Goal: Information Seeking & Learning: Learn about a topic

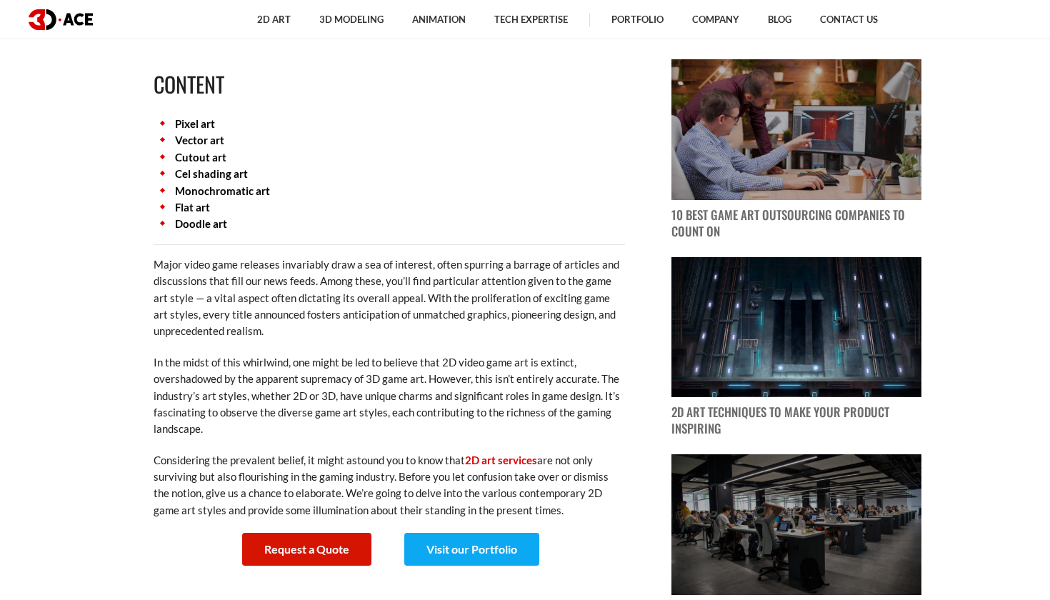
scroll to position [619, 0]
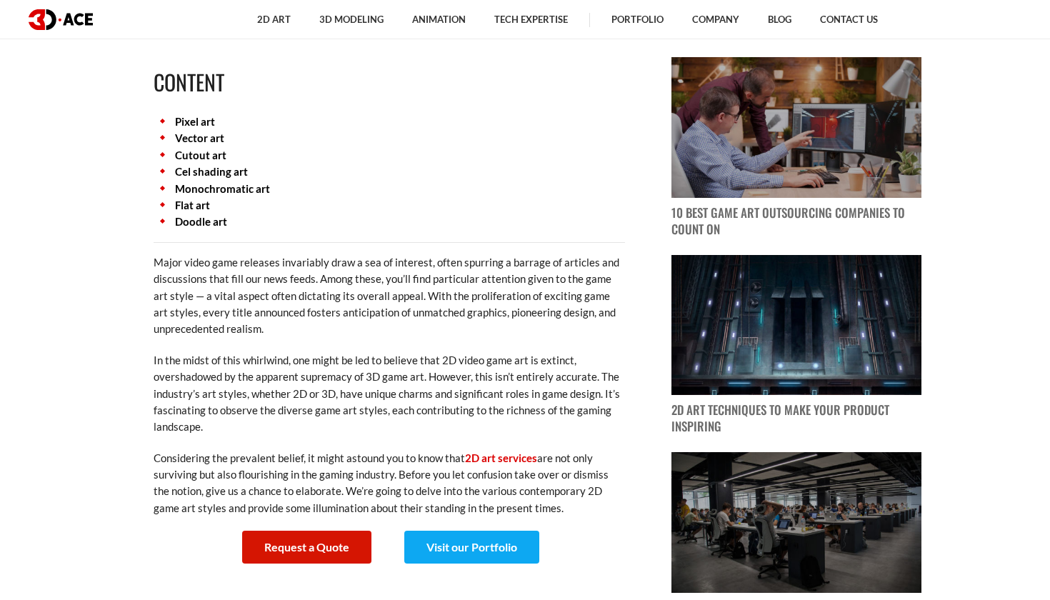
click at [210, 154] on link "Cutout art" at bounding box center [200, 155] width 51 height 13
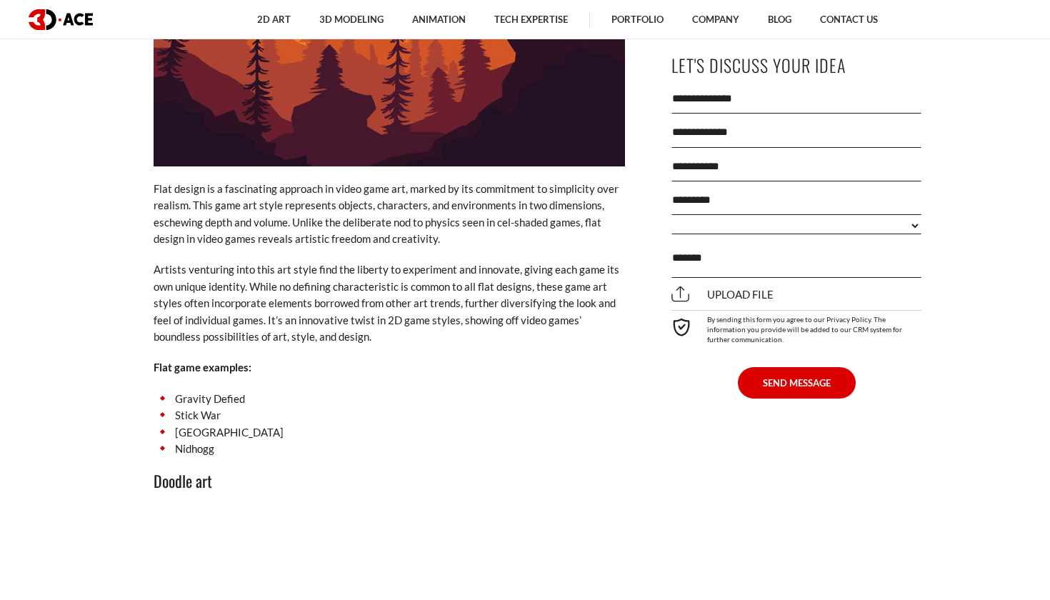
scroll to position [6634, 0]
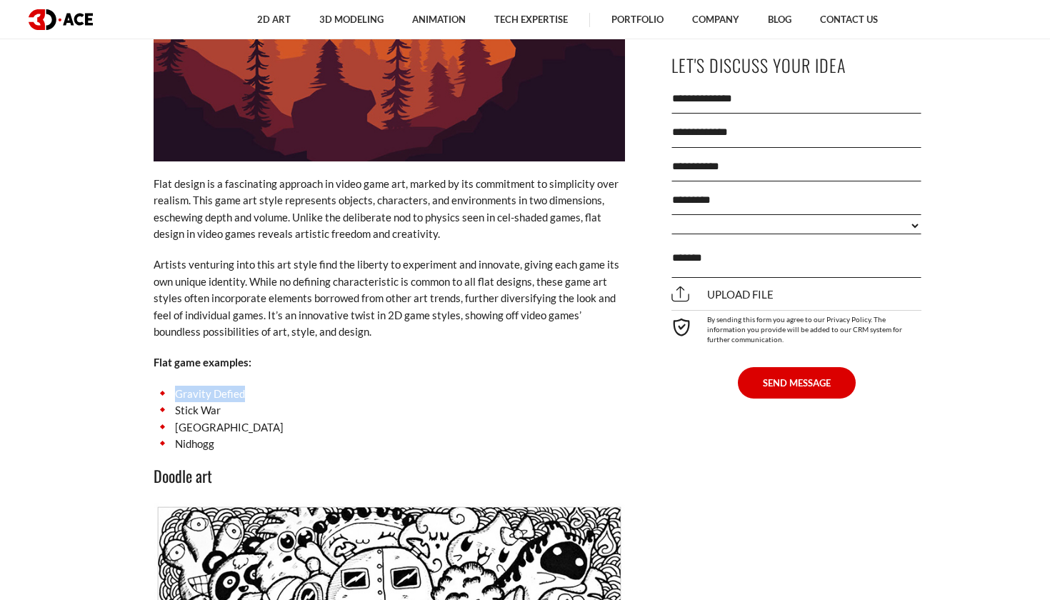
drag, startPoint x: 176, startPoint y: 306, endPoint x: 248, endPoint y: 305, distance: 72.1
click at [248, 386] on li "Gravity Defied" at bounding box center [389, 394] width 471 height 16
copy li "Gravity Defied"
drag, startPoint x: 176, startPoint y: 324, endPoint x: 220, endPoint y: 322, distance: 44.3
click at [220, 402] on li "Stick War" at bounding box center [389, 410] width 471 height 16
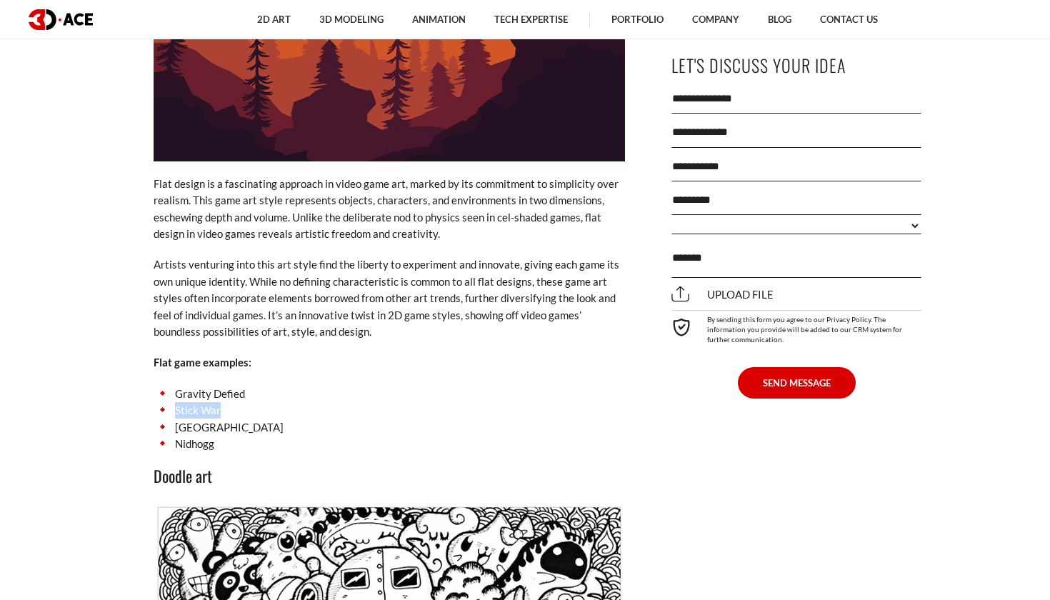
copy li "Stick War"
drag, startPoint x: 176, startPoint y: 338, endPoint x: 246, endPoint y: 338, distance: 69.3
click at [246, 419] on li "[GEOGRAPHIC_DATA]" at bounding box center [389, 427] width 471 height 16
copy li "[GEOGRAPHIC_DATA]"
drag, startPoint x: 177, startPoint y: 356, endPoint x: 224, endPoint y: 356, distance: 47.1
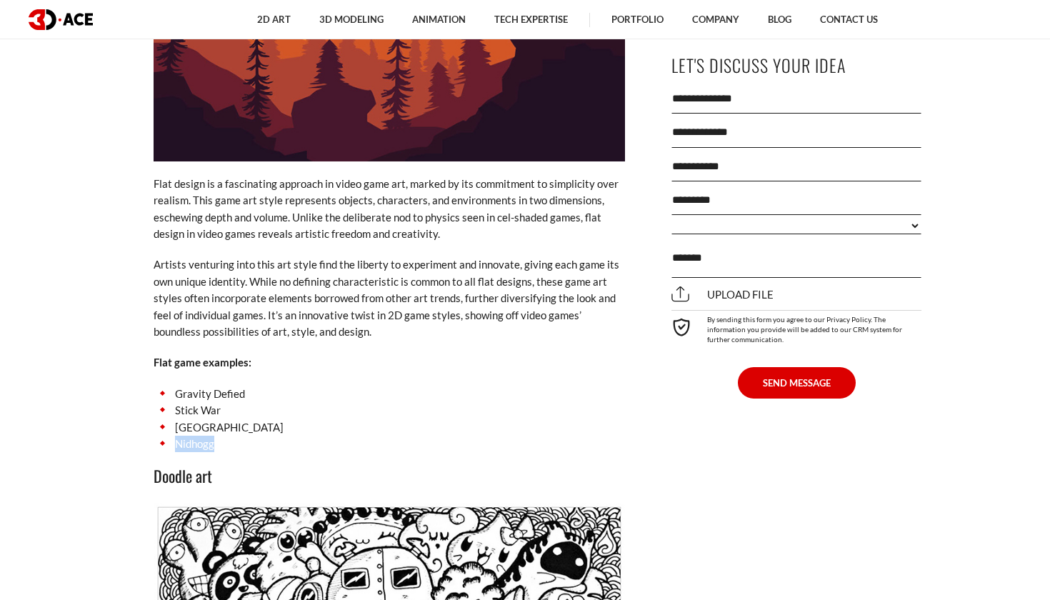
click at [224, 436] on li "Nidhogg" at bounding box center [389, 444] width 471 height 16
copy li "Nidhogg"
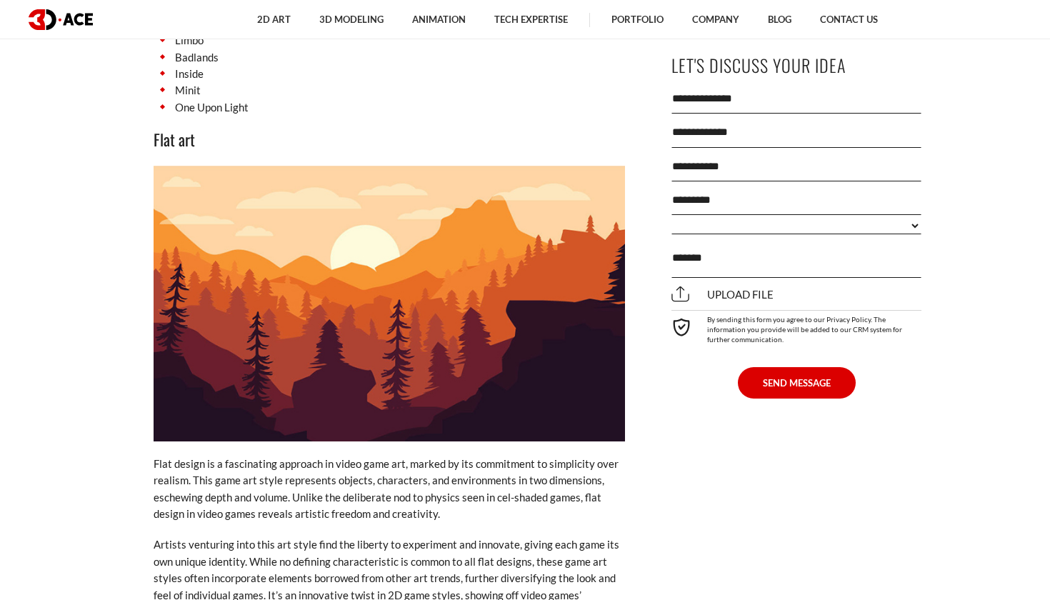
scroll to position [6311, 0]
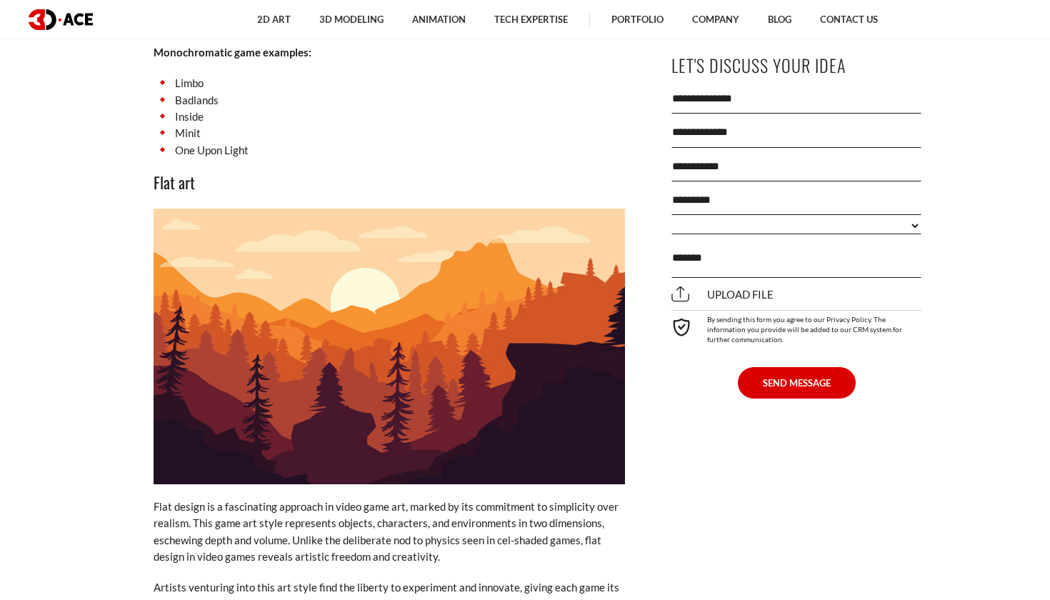
click at [421, 295] on img at bounding box center [389, 346] width 471 height 275
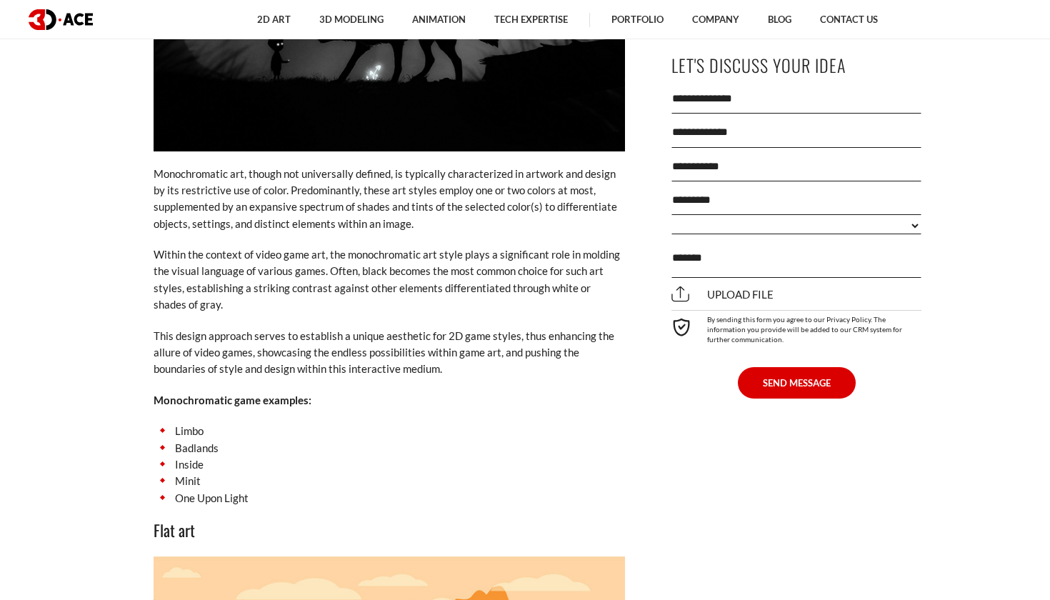
scroll to position [5967, 0]
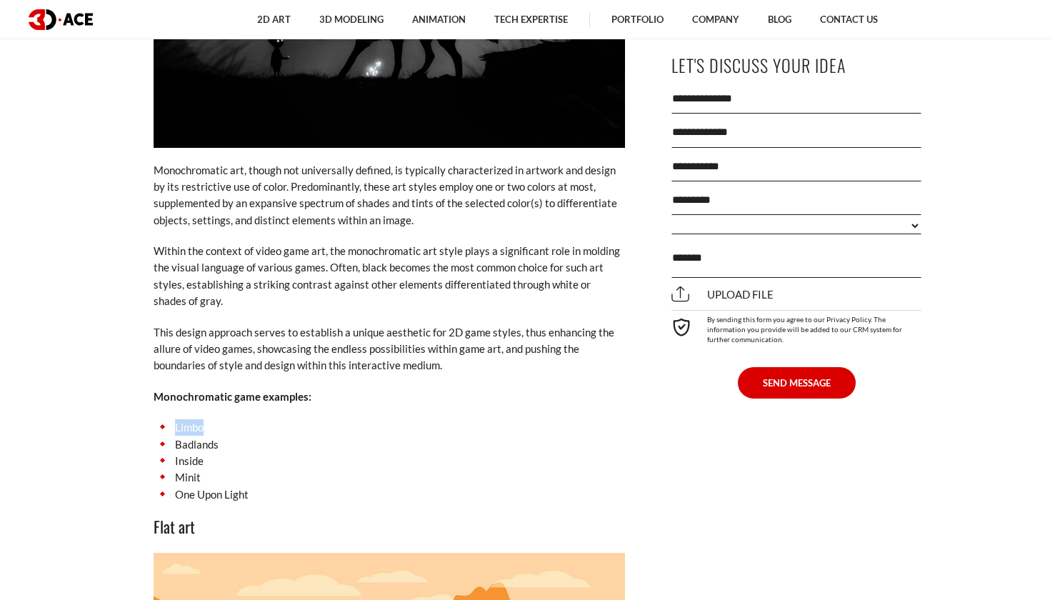
drag, startPoint x: 175, startPoint y: 344, endPoint x: 206, endPoint y: 340, distance: 31.6
click at [206, 419] on li "Limbo" at bounding box center [389, 427] width 471 height 16
copy li "Limbo"
click at [177, 436] on li "Badlands" at bounding box center [389, 444] width 471 height 16
drag, startPoint x: 176, startPoint y: 359, endPoint x: 221, endPoint y: 356, distance: 44.4
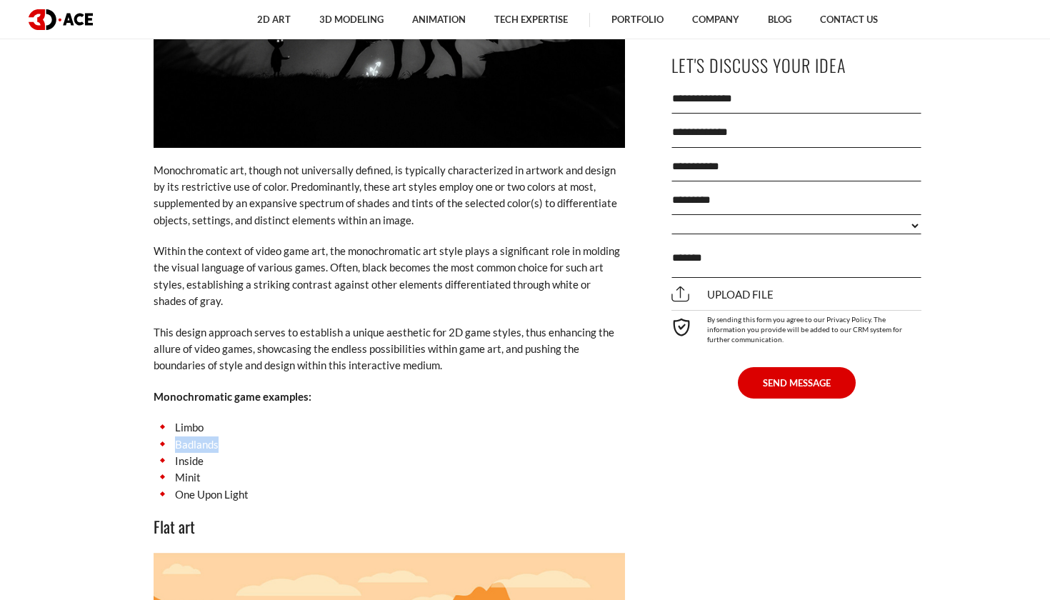
click at [221, 436] on li "Badlands" at bounding box center [389, 444] width 471 height 16
copy li "Badlands"
drag, startPoint x: 176, startPoint y: 377, endPoint x: 205, endPoint y: 373, distance: 29.6
click at [205, 453] on li "Inside" at bounding box center [389, 461] width 471 height 16
copy li "Inside"
